Goal: Task Accomplishment & Management: Use online tool/utility

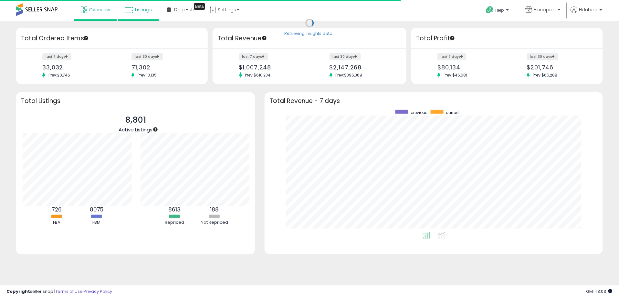
scroll to position [322957, 322753]
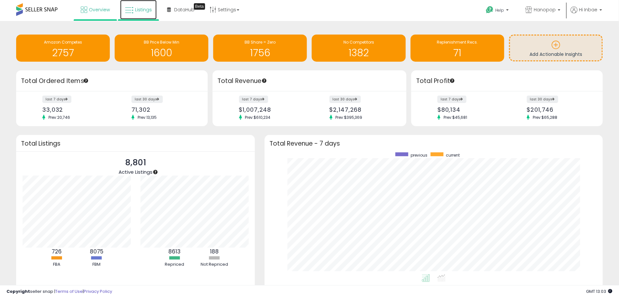
click at [141, 11] on span "Listings" at bounding box center [143, 9] width 17 height 6
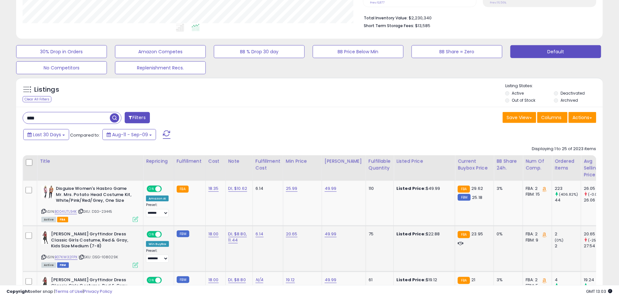
scroll to position [179, 0]
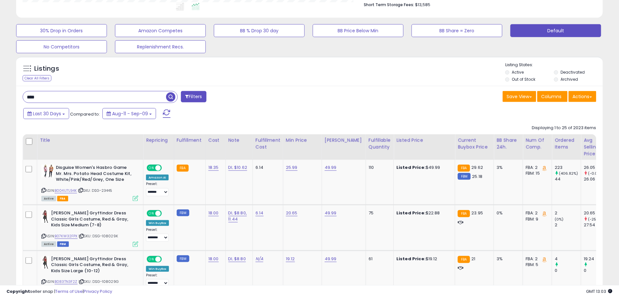
drag, startPoint x: 59, startPoint y: 95, endPoint x: 35, endPoint y: 95, distance: 24.2
paste input "******"
type input "**********"
click at [168, 98] on span "button" at bounding box center [170, 96] width 9 height 9
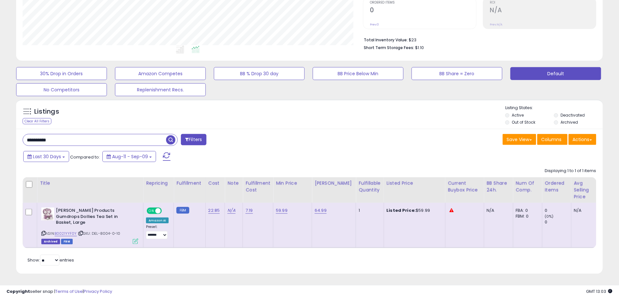
scroll to position [132, 340]
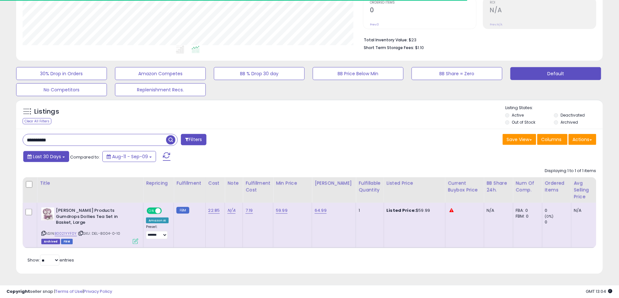
click at [57, 157] on span "Last 30 Days" at bounding box center [47, 156] width 28 height 6
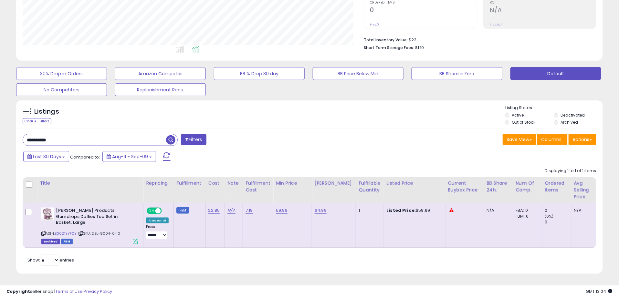
click at [258, 263] on div "Retrieving listings data.. Displaying 1 to 1 of 1 items Title Repricing" at bounding box center [310, 216] width 574 height 103
drag, startPoint x: 92, startPoint y: 227, endPoint x: 120, endPoint y: 229, distance: 28.5
click at [120, 229] on div "ASIN: B0021YYF0Y | SKU: DEL-8004-0-10 Archived FBM" at bounding box center [89, 226] width 97 height 36
copy span "DEL-8004-0-10"
